Goal: Browse casually

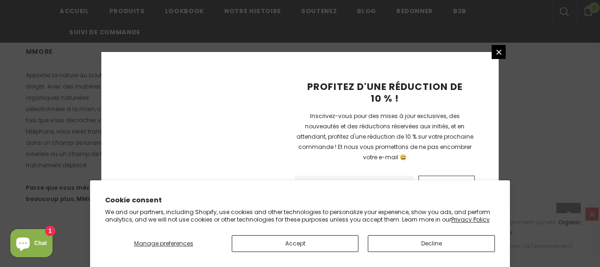
scroll to position [735, 0]
